Goal: Information Seeking & Learning: Understand process/instructions

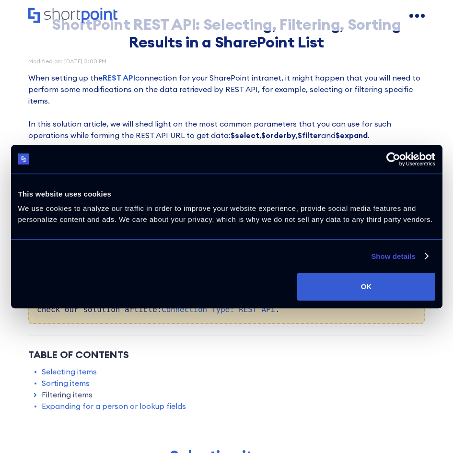
scroll to position [96, 0]
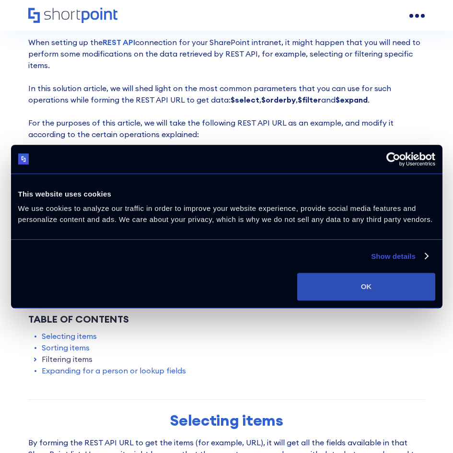
click at [369, 279] on button "OK" at bounding box center [366, 287] width 138 height 28
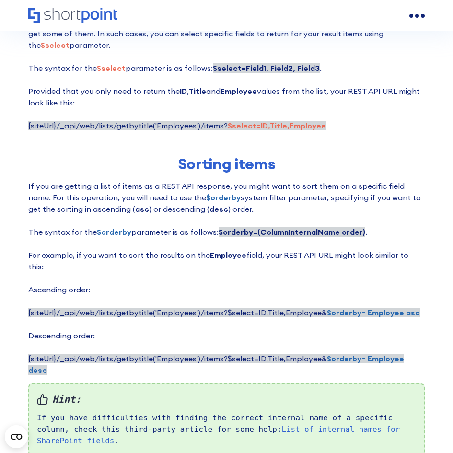
scroll to position [575, 0]
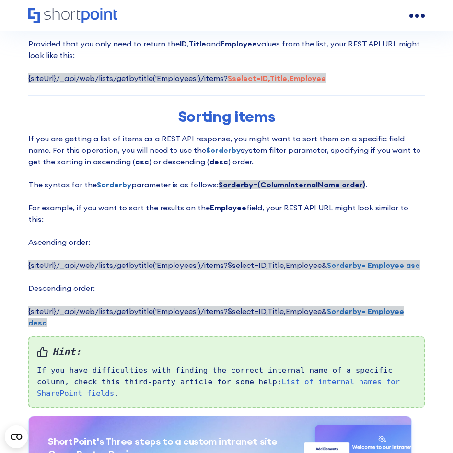
click at [356, 260] on strong "$orderby= Employee asc" at bounding box center [373, 265] width 93 height 10
click at [337, 260] on strong "$orderby= Employee asc" at bounding box center [373, 265] width 93 height 10
click at [327, 260] on strong "$orderby= Employee asc" at bounding box center [373, 265] width 93 height 10
drag, startPoint x: 322, startPoint y: 254, endPoint x: 418, endPoint y: 255, distance: 95.9
click at [418, 255] on p "If you are getting a list of items as a REST API response, you might want to so…" at bounding box center [226, 231] width 396 height 196
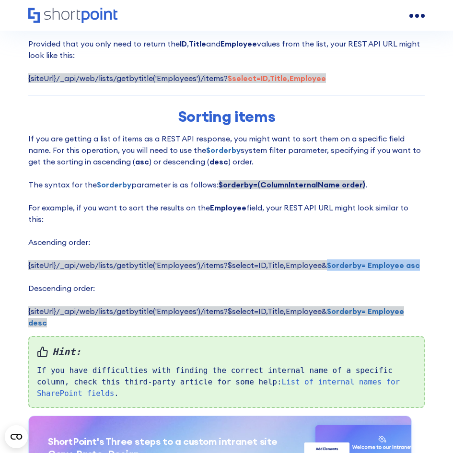
copy strong "$orderby= Employee asc"
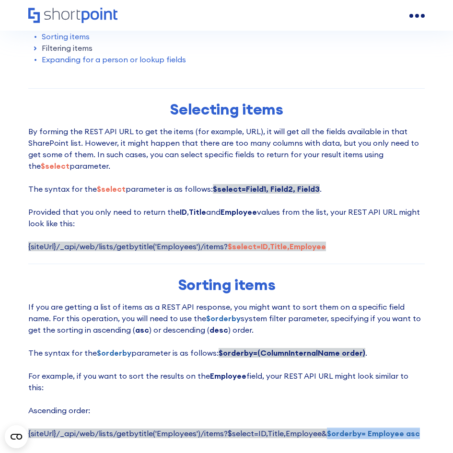
scroll to position [383, 0]
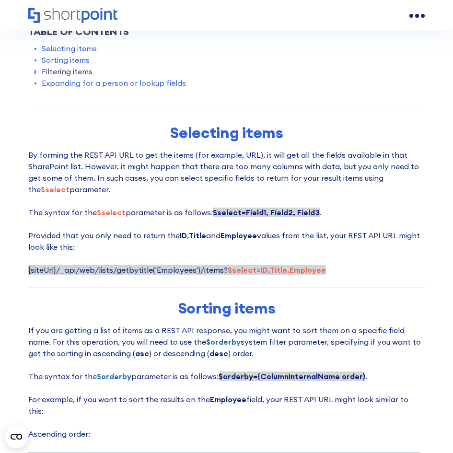
click at [222, 216] on strong "$select=Field1, Field2, Field3" at bounding box center [266, 213] width 107 height 10
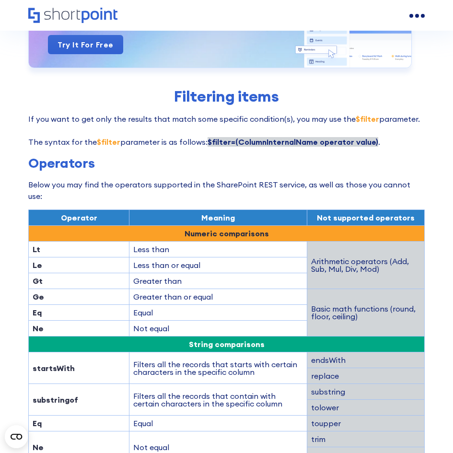
scroll to position [1007, 0]
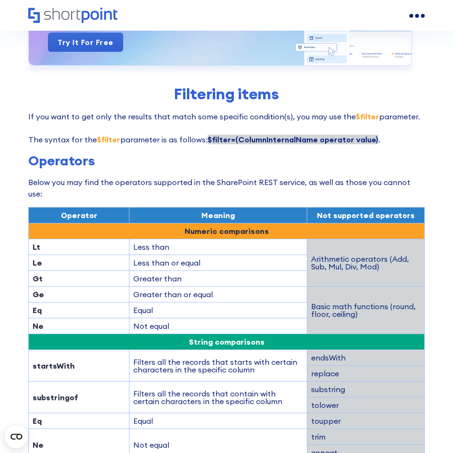
click at [304, 122] on p "If you want to get only the results that match some specific condition(s), you …" at bounding box center [226, 128] width 396 height 35
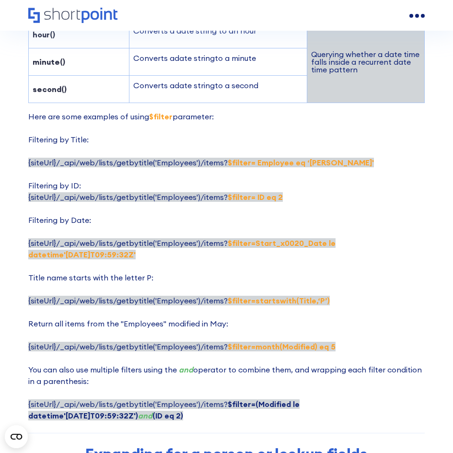
scroll to position [1534, 0]
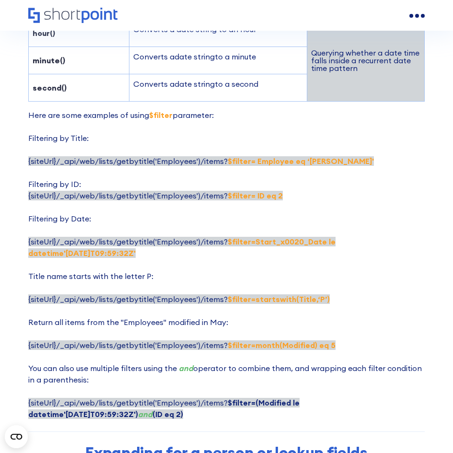
click at [285, 161] on p "Here are some examples of using $filter parameter: Filtering by Title: {siteUrl…" at bounding box center [226, 264] width 396 height 311
drag, startPoint x: 276, startPoint y: 161, endPoint x: 225, endPoint y: 161, distance: 51.3
click at [228, 191] on strong "$filter= ID eq 2" at bounding box center [255, 196] width 55 height 10
copy strong "$filter= ID eq 2"
click at [297, 162] on p "Here are some examples of using $filter parameter: Filtering by Title: {siteUrl…" at bounding box center [226, 264] width 396 height 311
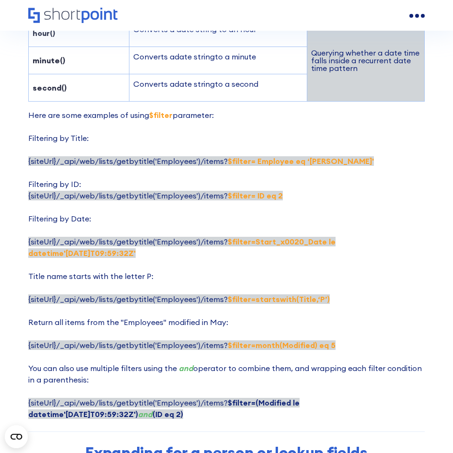
click at [330, 127] on p "Here are some examples of using $filter parameter: Filtering by Title: {siteUrl…" at bounding box center [226, 264] width 396 height 311
drag, startPoint x: 328, startPoint y: 127, endPoint x: 225, endPoint y: 132, distance: 103.2
click at [225, 132] on p "Here are some examples of using $filter parameter: Filtering by Title: {siteUrl…" at bounding box center [226, 264] width 396 height 311
copy strong "$filter= Employee eq ‘[PERSON_NAME]'"
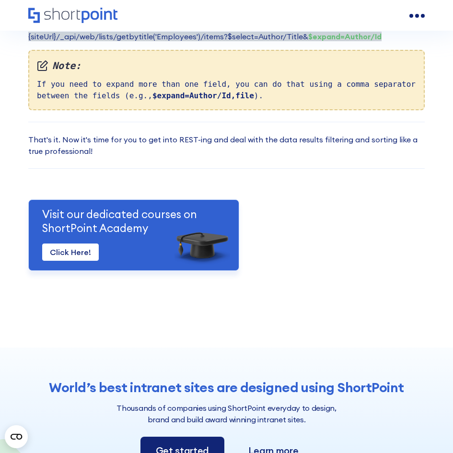
scroll to position [2253, 0]
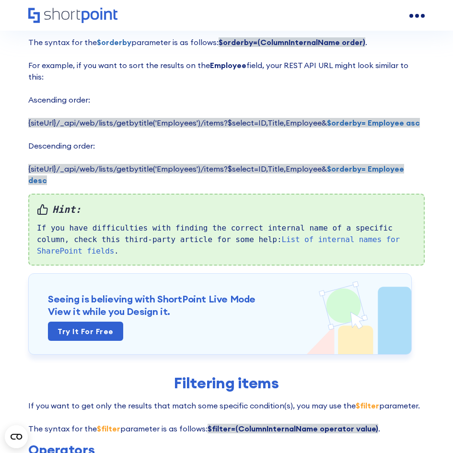
scroll to position [719, 0]
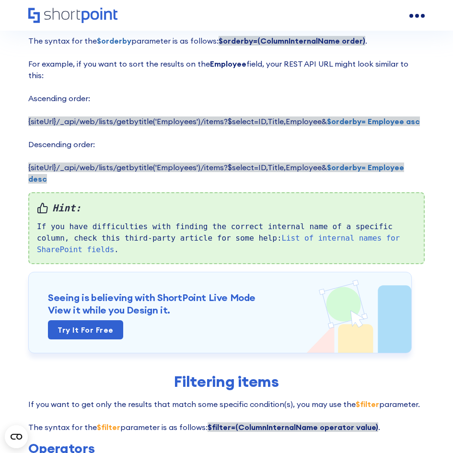
click at [329, 116] on strong "$orderby= Employee asc" at bounding box center [373, 121] width 93 height 10
click at [318, 116] on span "{siteUrl}/_api/web/lists/getbytitle('Employees')/items?$select=ID,Title,Employe…" at bounding box center [224, 121] width 392 height 10
click at [350, 116] on strong "$orderby= Employee asc" at bounding box center [373, 121] width 93 height 10
click at [412, 110] on p "If you are getting a list of items as a REST API response, you might want to so…" at bounding box center [226, 87] width 396 height 196
click at [314, 116] on span "{siteUrl}/_api/web/lists/getbytitle('Employees')/items?$select=ID,Title,Employe…" at bounding box center [224, 121] width 392 height 10
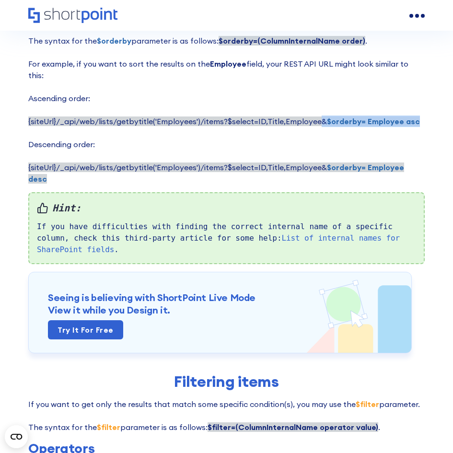
drag, startPoint x: 317, startPoint y: 108, endPoint x: 412, endPoint y: 107, distance: 94.9
click at [412, 107] on p "If you are getting a list of items as a REST API response, you might want to so…" at bounding box center [226, 87] width 396 height 196
drag, startPoint x: 418, startPoint y: 157, endPoint x: 317, endPoint y: 160, distance: 101.2
click at [317, 160] on p "If you are getting a list of items as a REST API response, you might want to so…" at bounding box center [226, 87] width 396 height 196
copy span "& $orderby= Employee desc"
